Goal: Navigation & Orientation: Find specific page/section

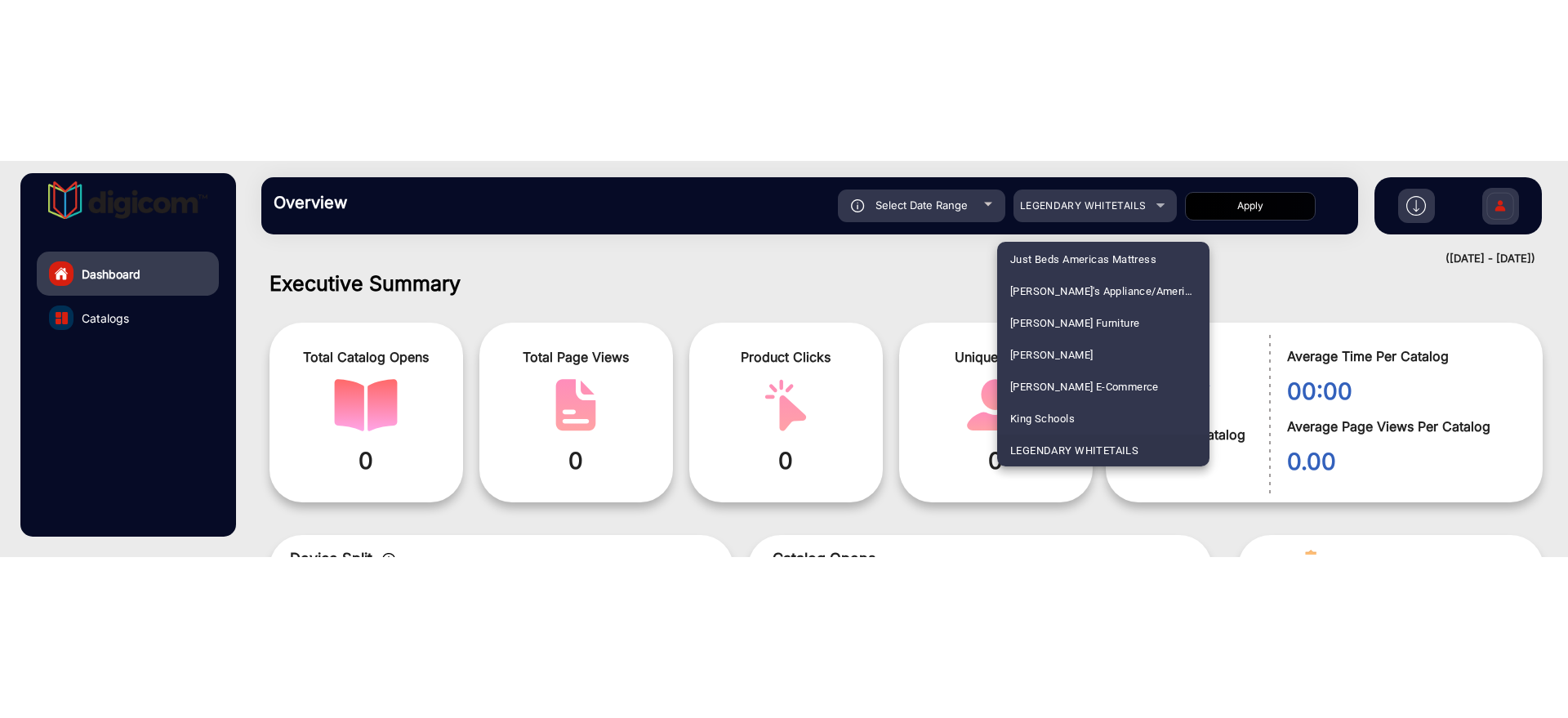
scroll to position [2777, 0]
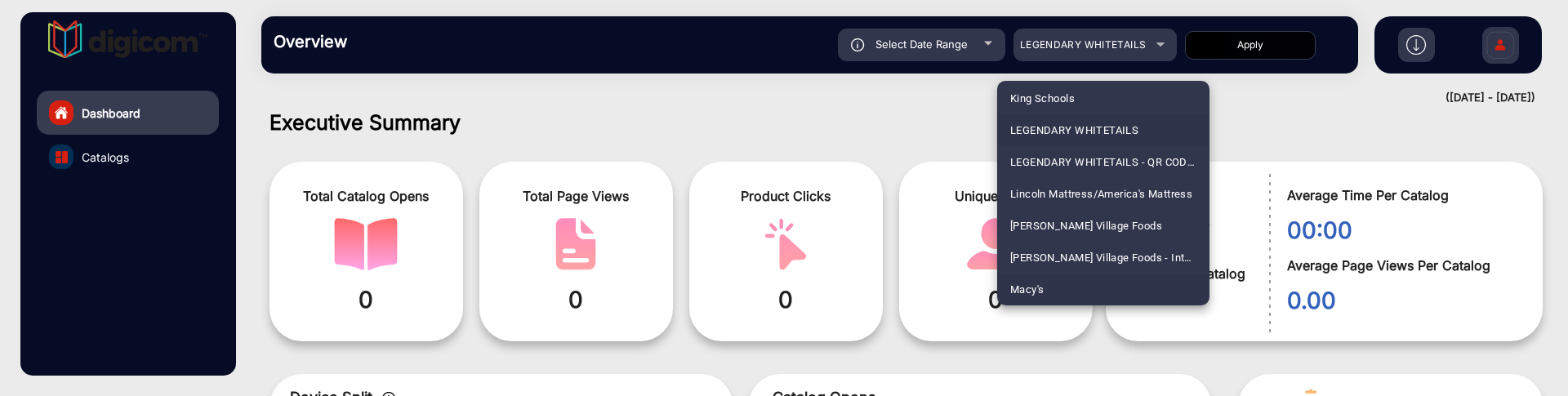
click at [1039, 282] on span "Macy's" at bounding box center [1026, 289] width 33 height 32
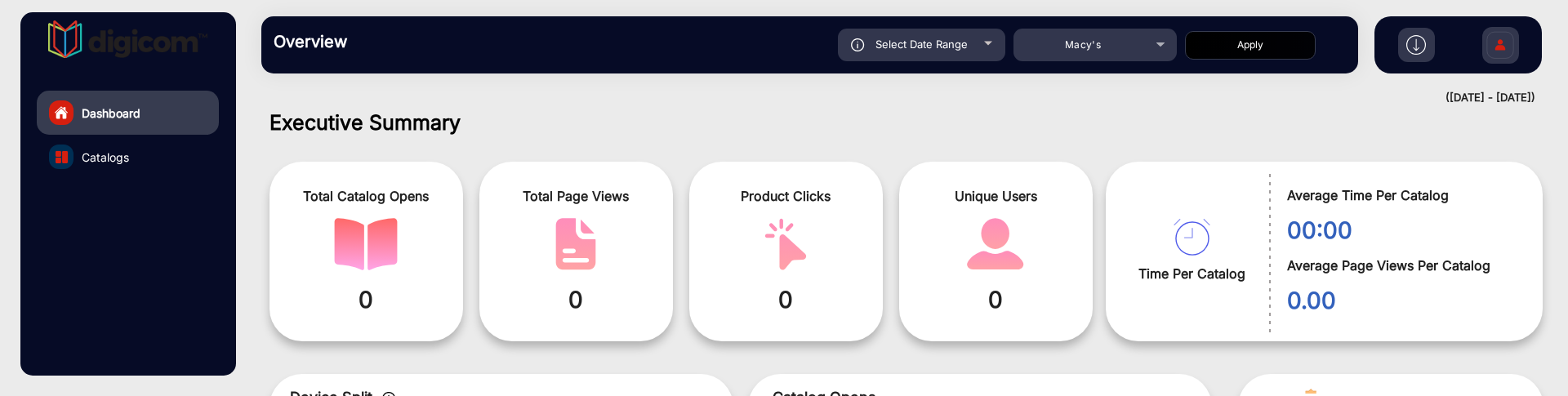
click at [1228, 48] on button "Apply" at bounding box center [1249, 45] width 131 height 29
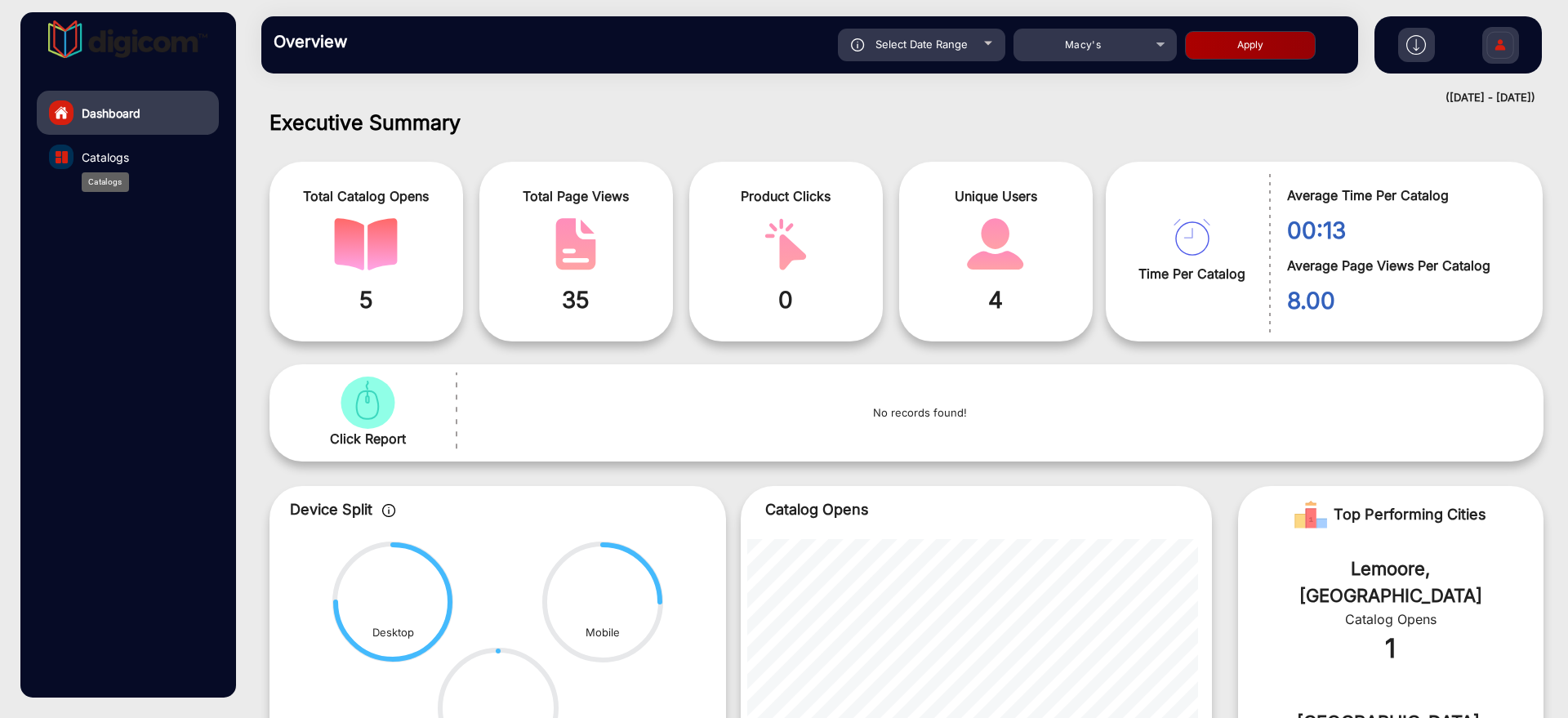
click at [121, 161] on span "Catalogs" at bounding box center [105, 157] width 48 height 17
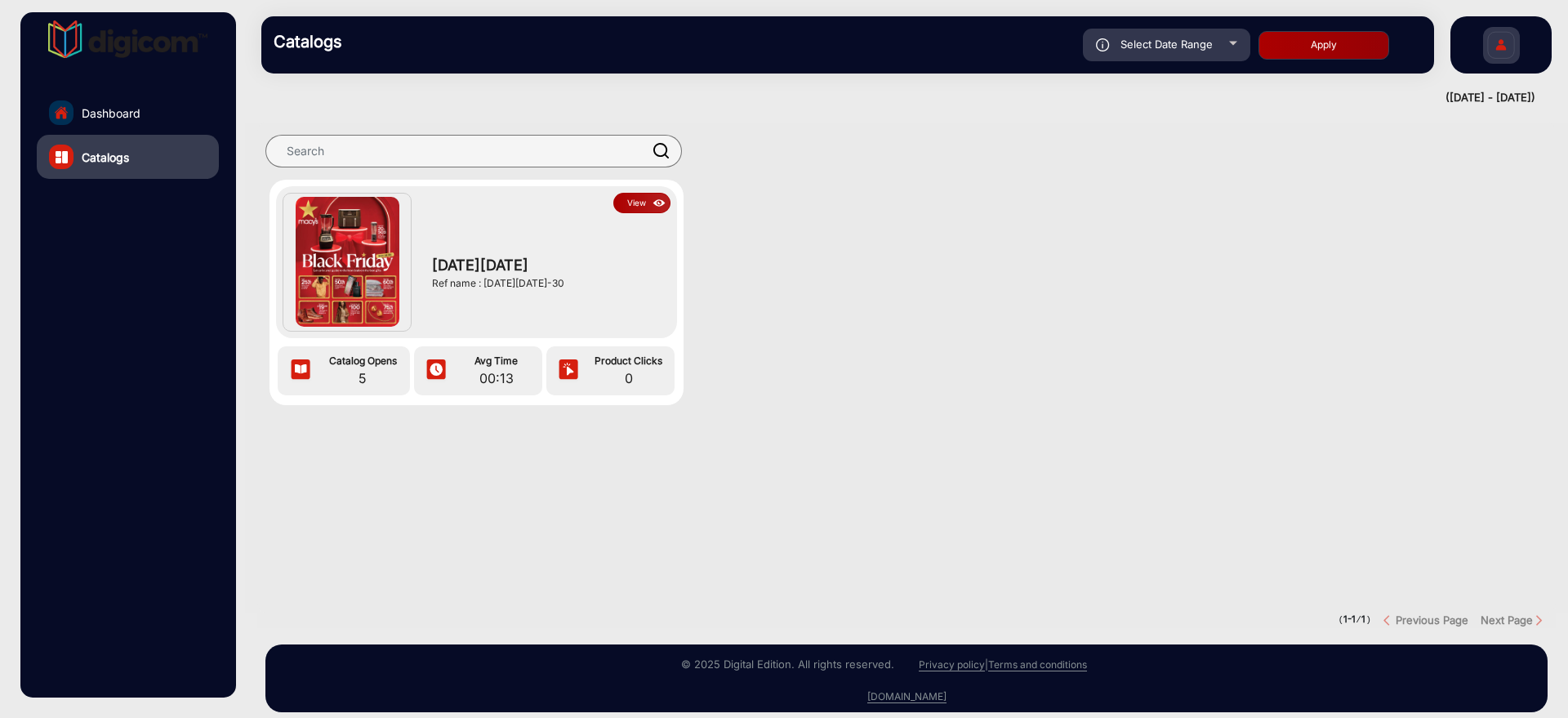
click at [655, 201] on img at bounding box center [659, 204] width 19 height 18
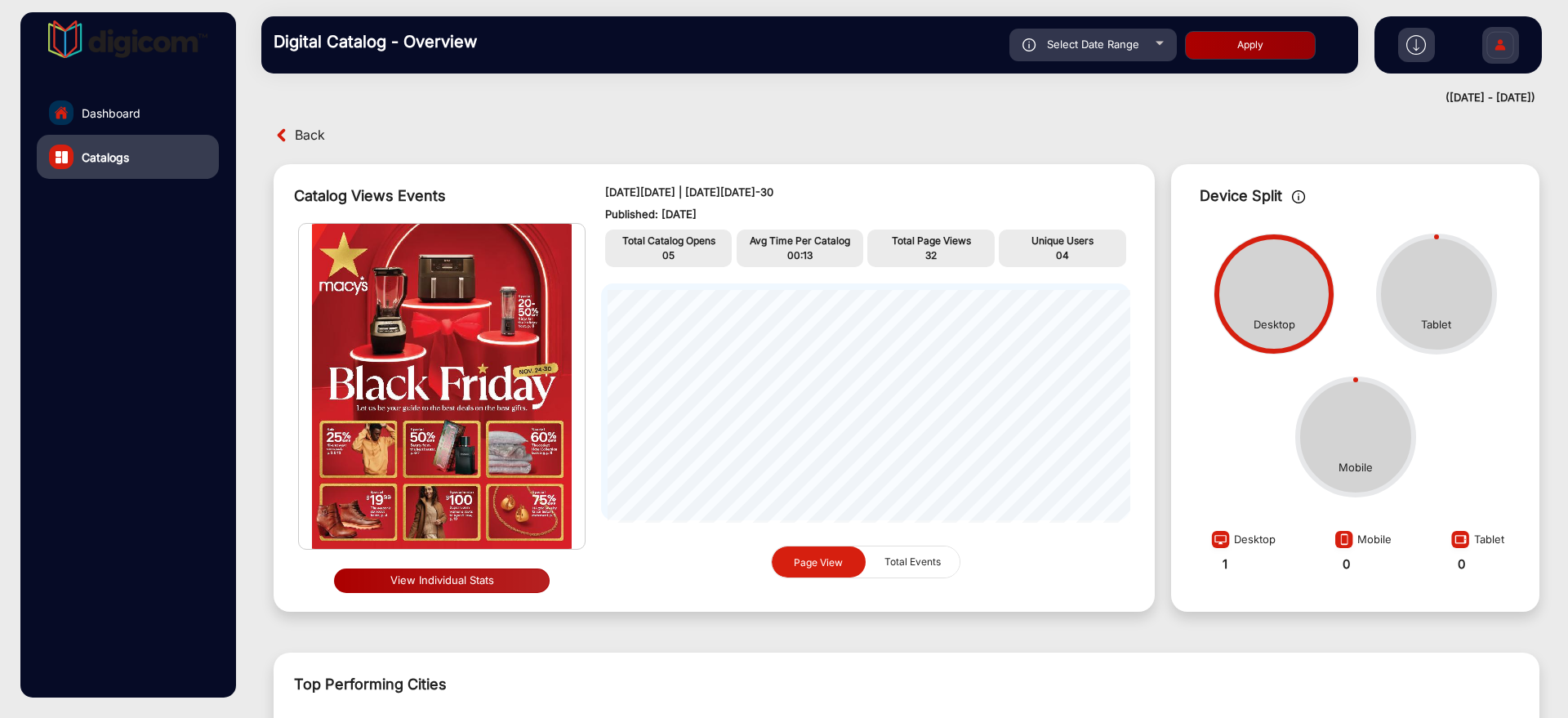
click at [318, 129] on span "Back" at bounding box center [310, 135] width 31 height 25
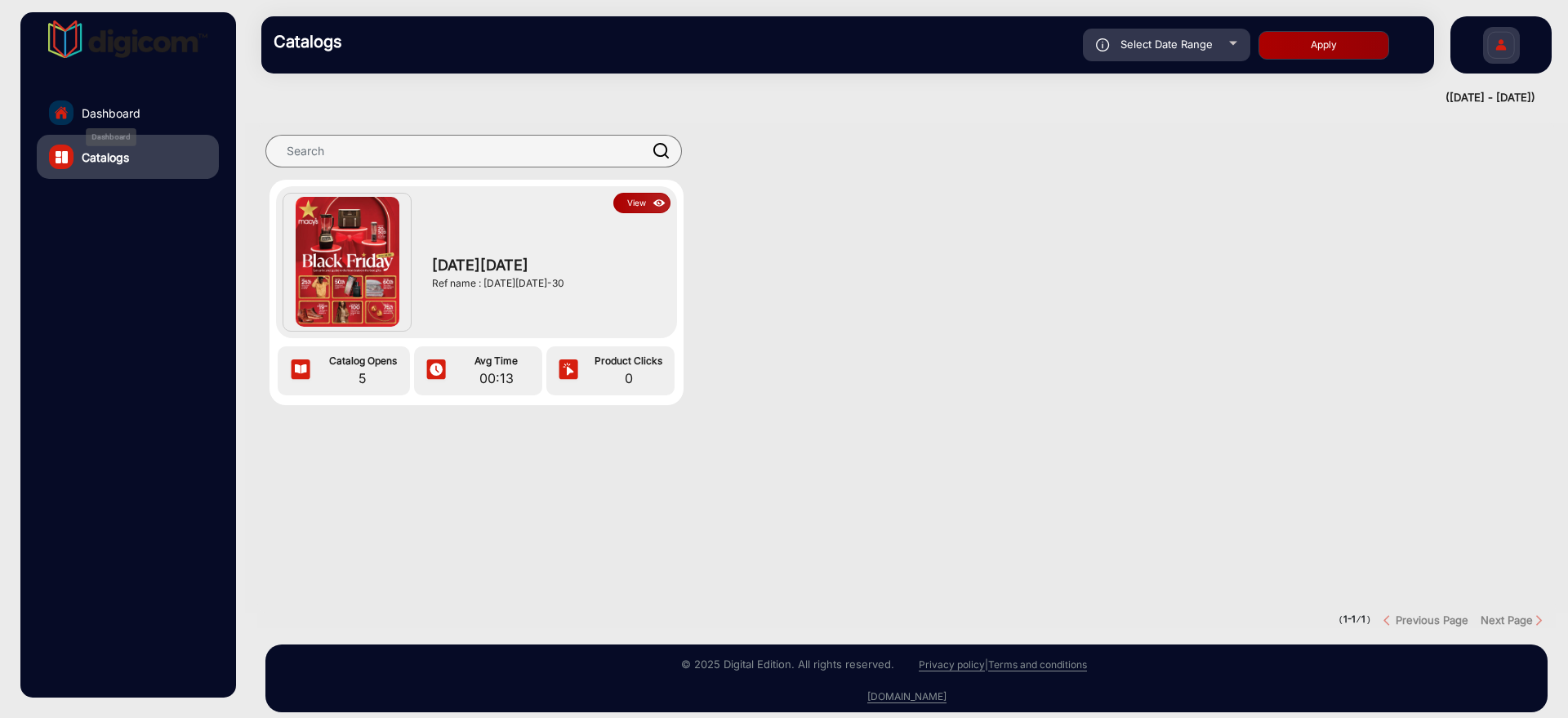
click at [135, 106] on span "Dashboard" at bounding box center [111, 113] width 59 height 17
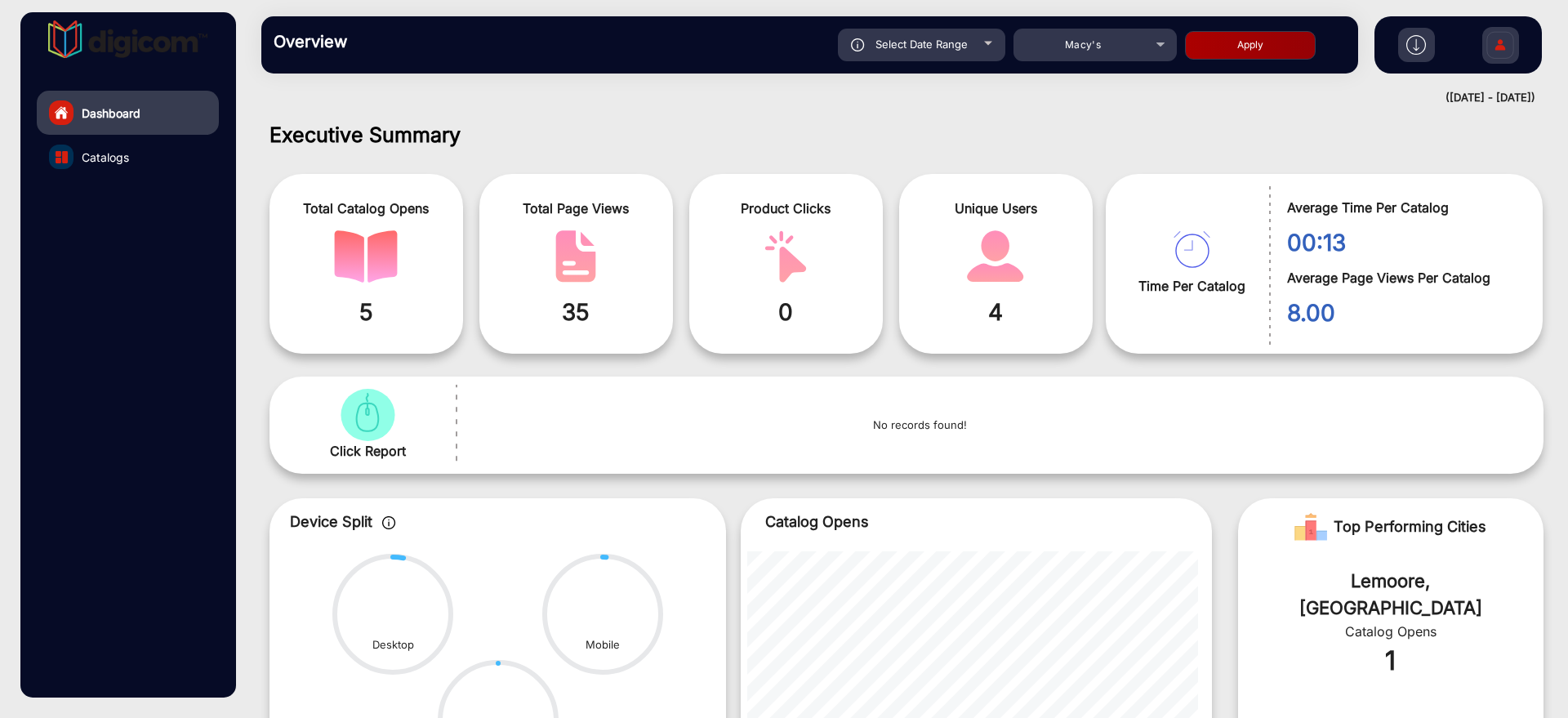
scroll to position [13, 0]
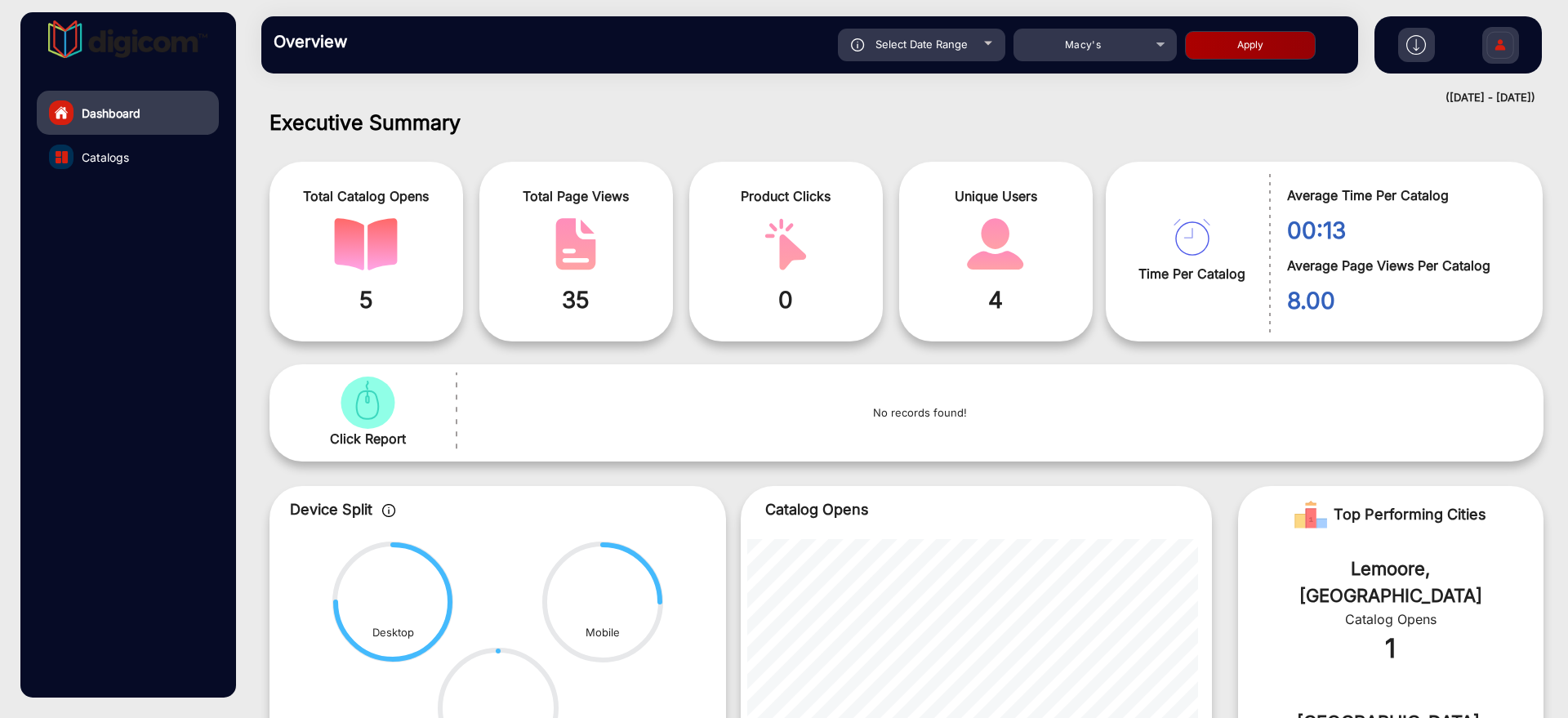
click at [128, 159] on span "Catalogs" at bounding box center [105, 157] width 48 height 17
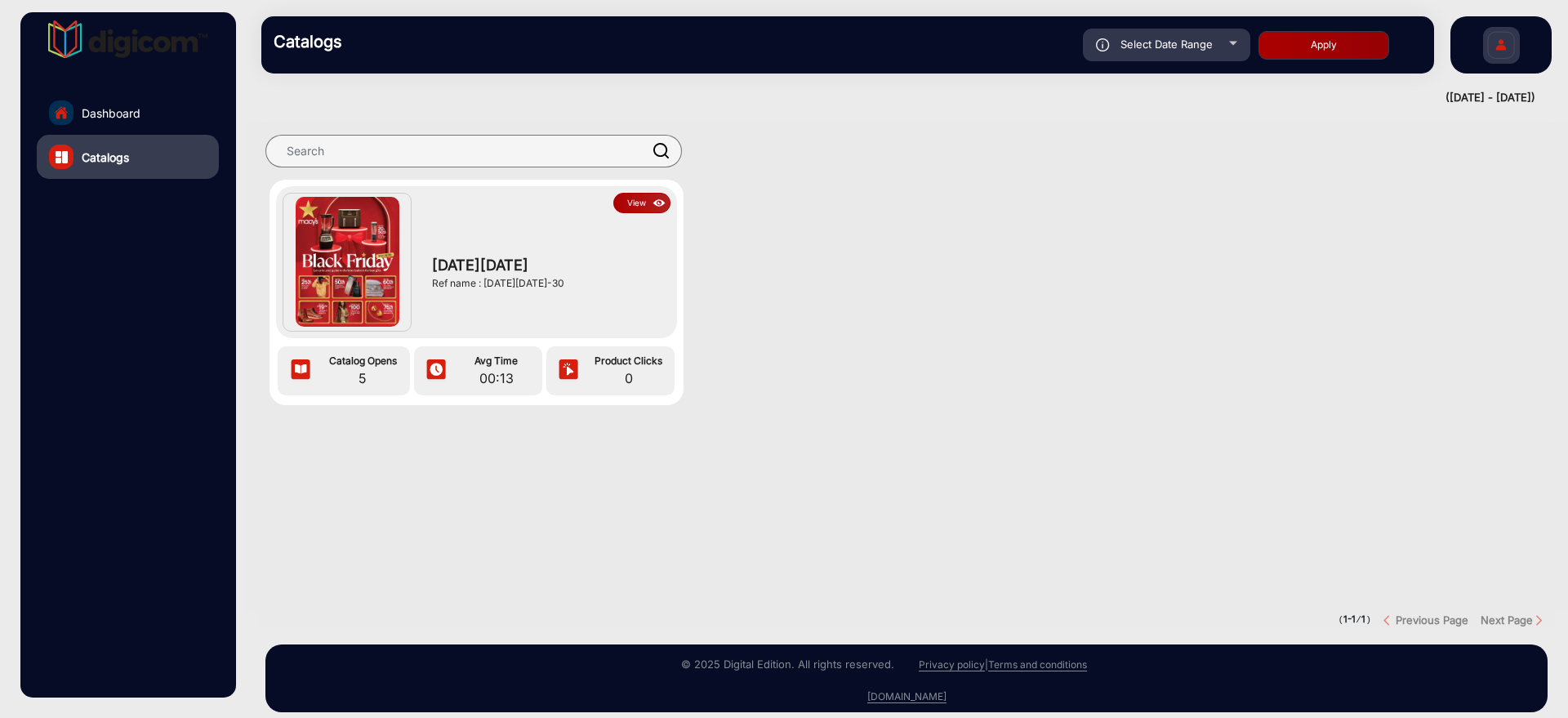
click at [659, 199] on img at bounding box center [659, 204] width 19 height 18
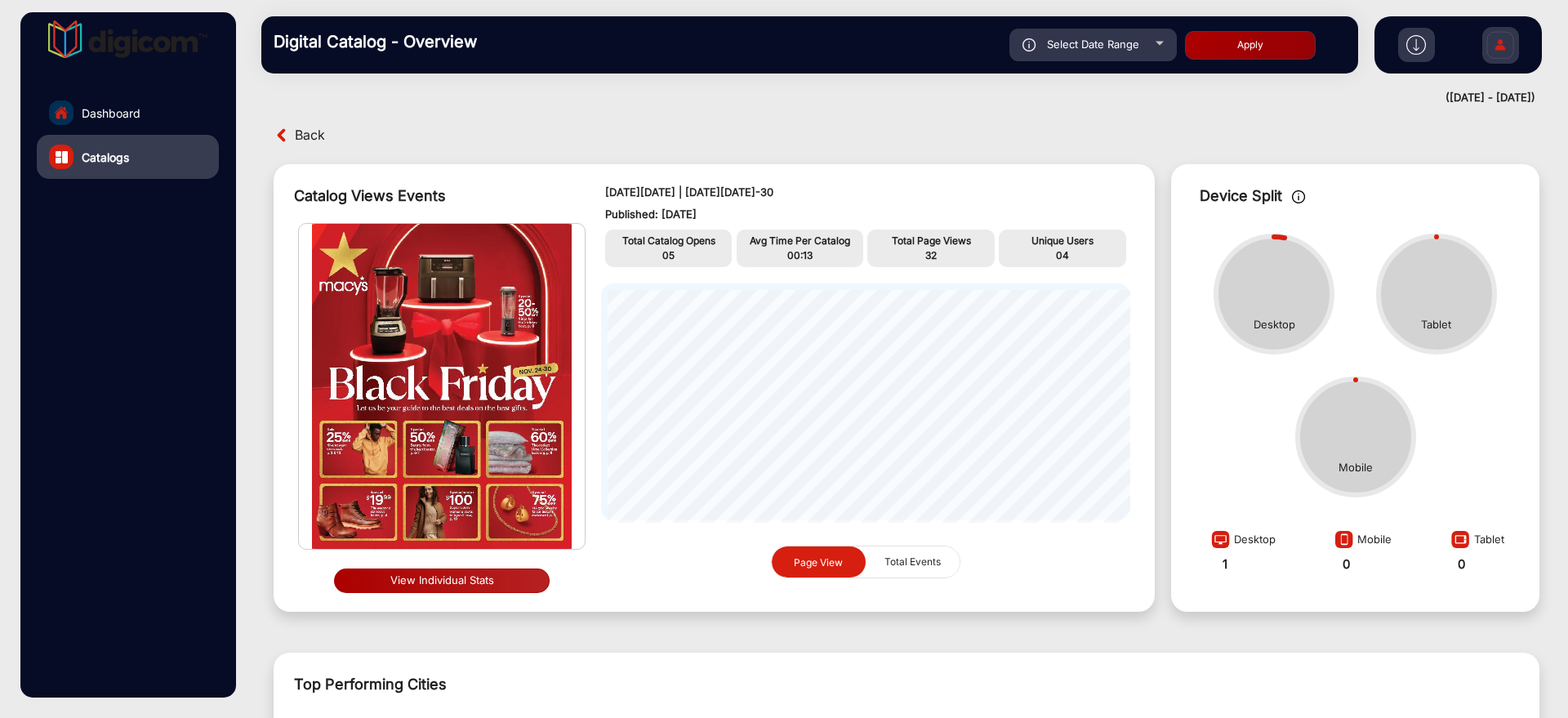
scroll to position [13, 0]
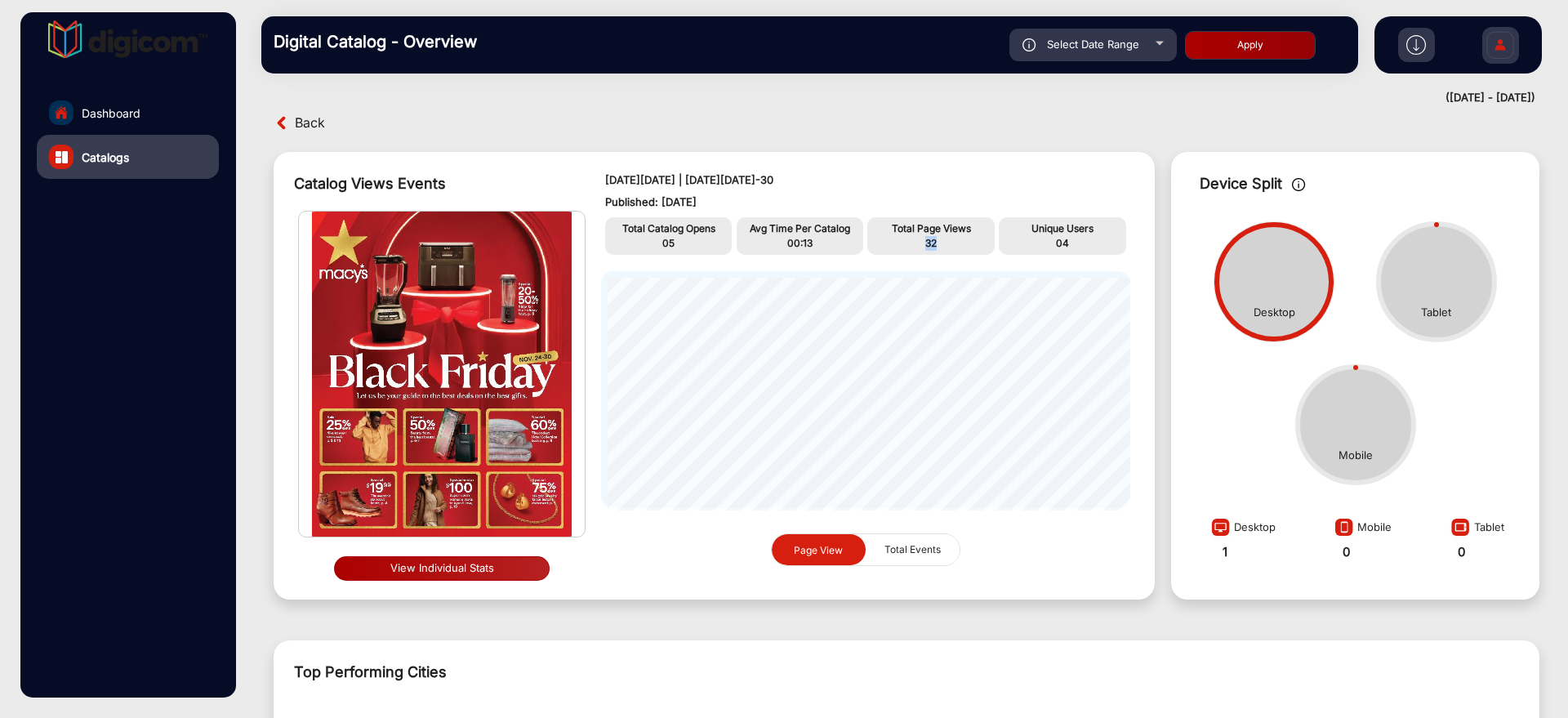
drag, startPoint x: 939, startPoint y: 245, endPoint x: 920, endPoint y: 241, distance: 19.4
click at [922, 236] on p "32" at bounding box center [930, 243] width 119 height 14
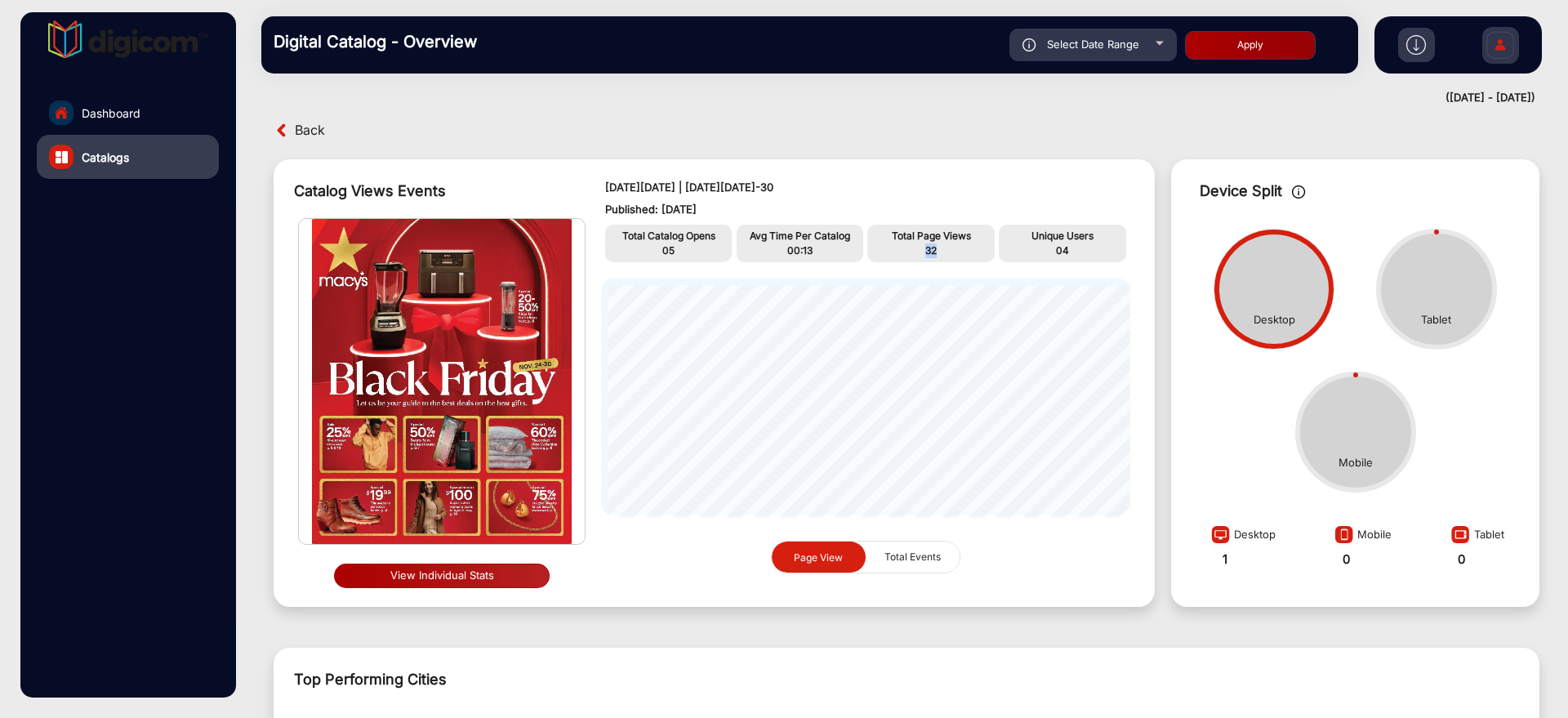
scroll to position [0, 0]
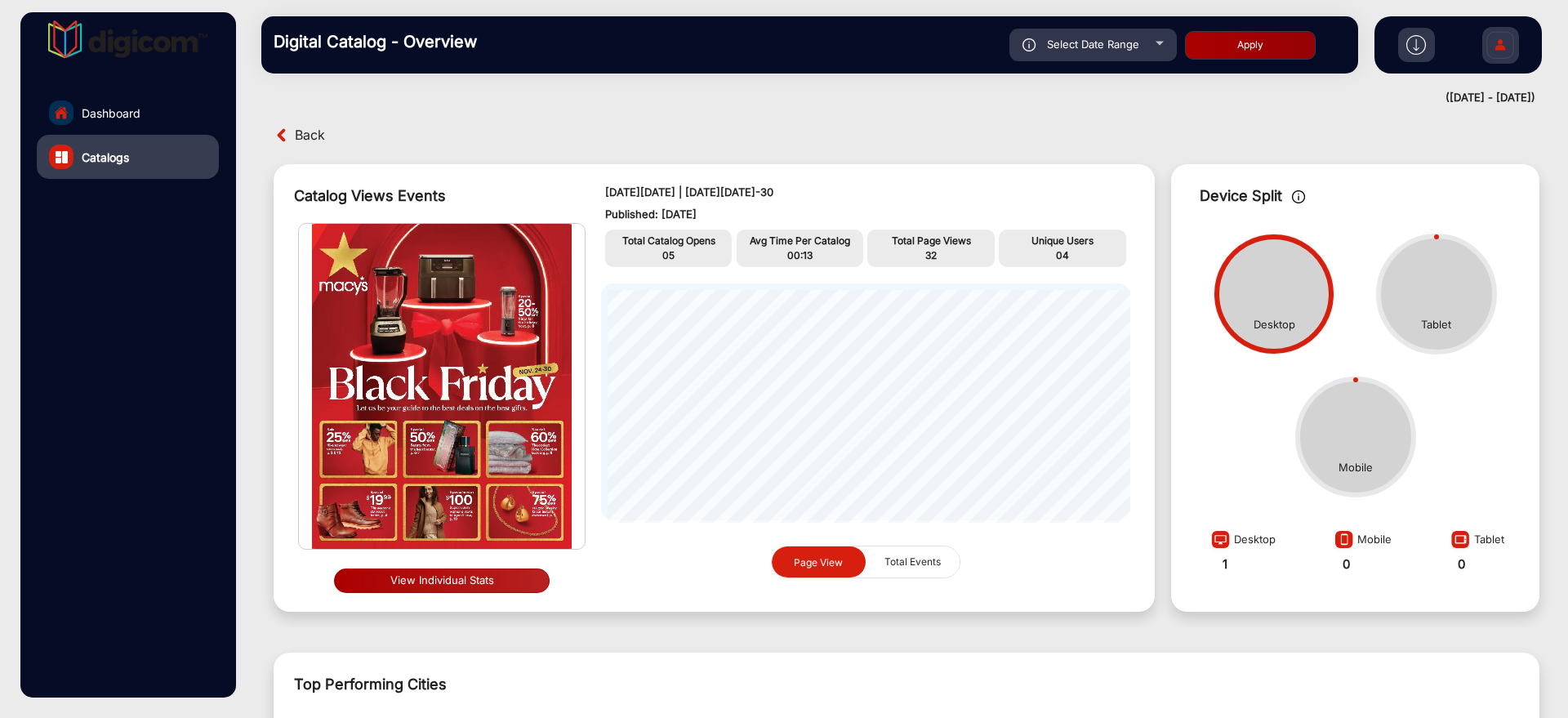
drag, startPoint x: 1136, startPoint y: 280, endPoint x: 1107, endPoint y: 280, distance: 29.0
click at [1131, 280] on div "[DATE][DATE] | [DATE][DATE]-30 Published: [DATE] Total Catalog Opens 05 Avg Tim…" at bounding box center [866, 387] width 562 height 432
